Goal: Information Seeking & Learning: Learn about a topic

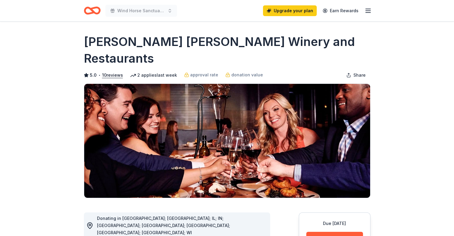
click at [104, 45] on h1 "[PERSON_NAME] [PERSON_NAME] Winery and Restaurants" at bounding box center [227, 49] width 287 height 33
click at [93, 5] on icon "Home" at bounding box center [92, 11] width 17 height 14
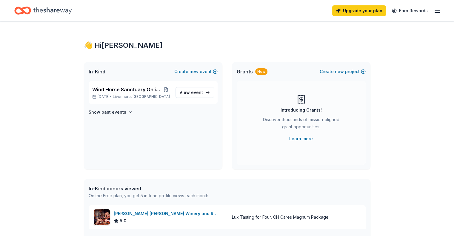
click at [96, 67] on div "In-Kind Create new event" at bounding box center [153, 71] width 139 height 19
click at [95, 74] on span "In-Kind" at bounding box center [97, 71] width 17 height 7
click at [105, 47] on div "👋 Hi Dorothy" at bounding box center [227, 46] width 287 height 10
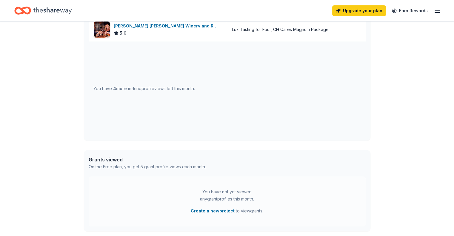
scroll to position [190, 0]
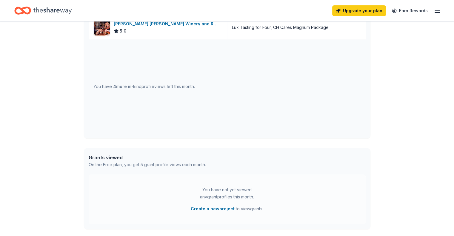
click at [134, 85] on div "You have 4 more in-kind profile views left this month." at bounding box center [144, 86] width 102 height 7
click at [112, 89] on div "You have 4 more in-kind profile views left this month." at bounding box center [144, 86] width 102 height 7
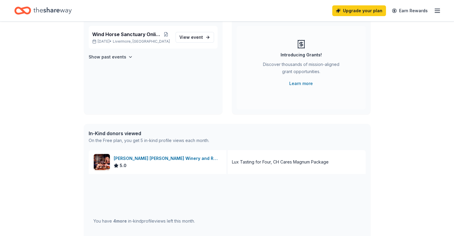
scroll to position [0, 0]
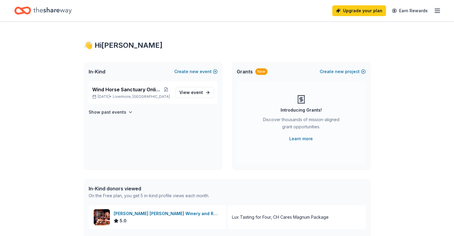
click at [31, 12] on icon "Home" at bounding box center [22, 11] width 17 height 14
click at [71, 12] on icon "Home" at bounding box center [52, 10] width 38 height 12
click at [67, 12] on icon "Home" at bounding box center [52, 10] width 38 height 12
click at [189, 93] on span "View event" at bounding box center [191, 92] width 24 height 7
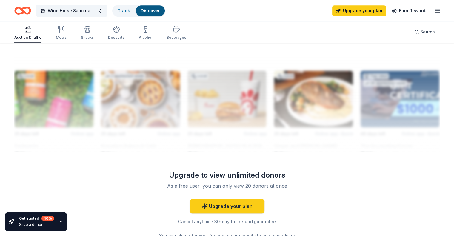
scroll to position [510, 0]
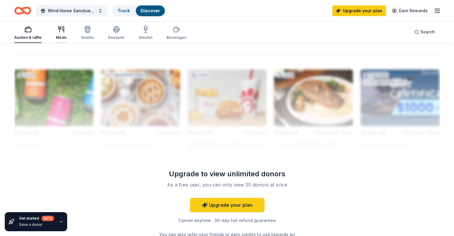
click at [65, 31] on icon "button" at bounding box center [61, 29] width 7 height 7
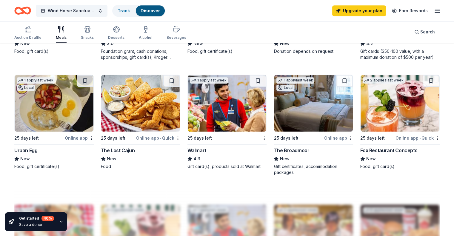
scroll to position [386, 0]
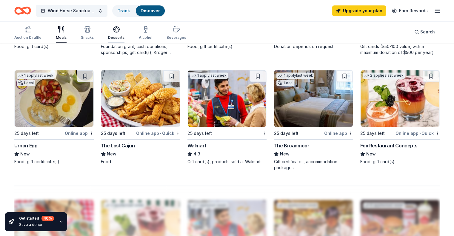
click at [125, 33] on div "Desserts" at bounding box center [116, 33] width 16 height 14
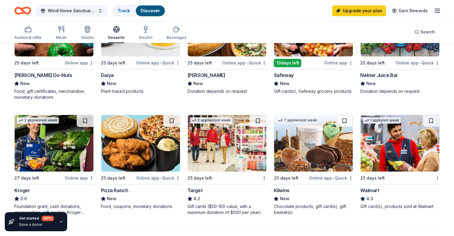
scroll to position [342, 0]
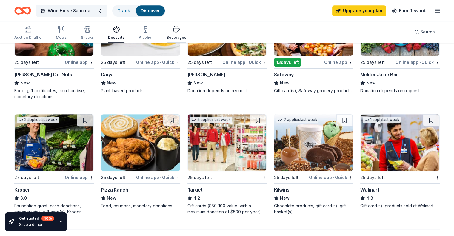
click at [180, 31] on icon "button" at bounding box center [176, 29] width 7 height 7
